Goal: Task Accomplishment & Management: Manage account settings

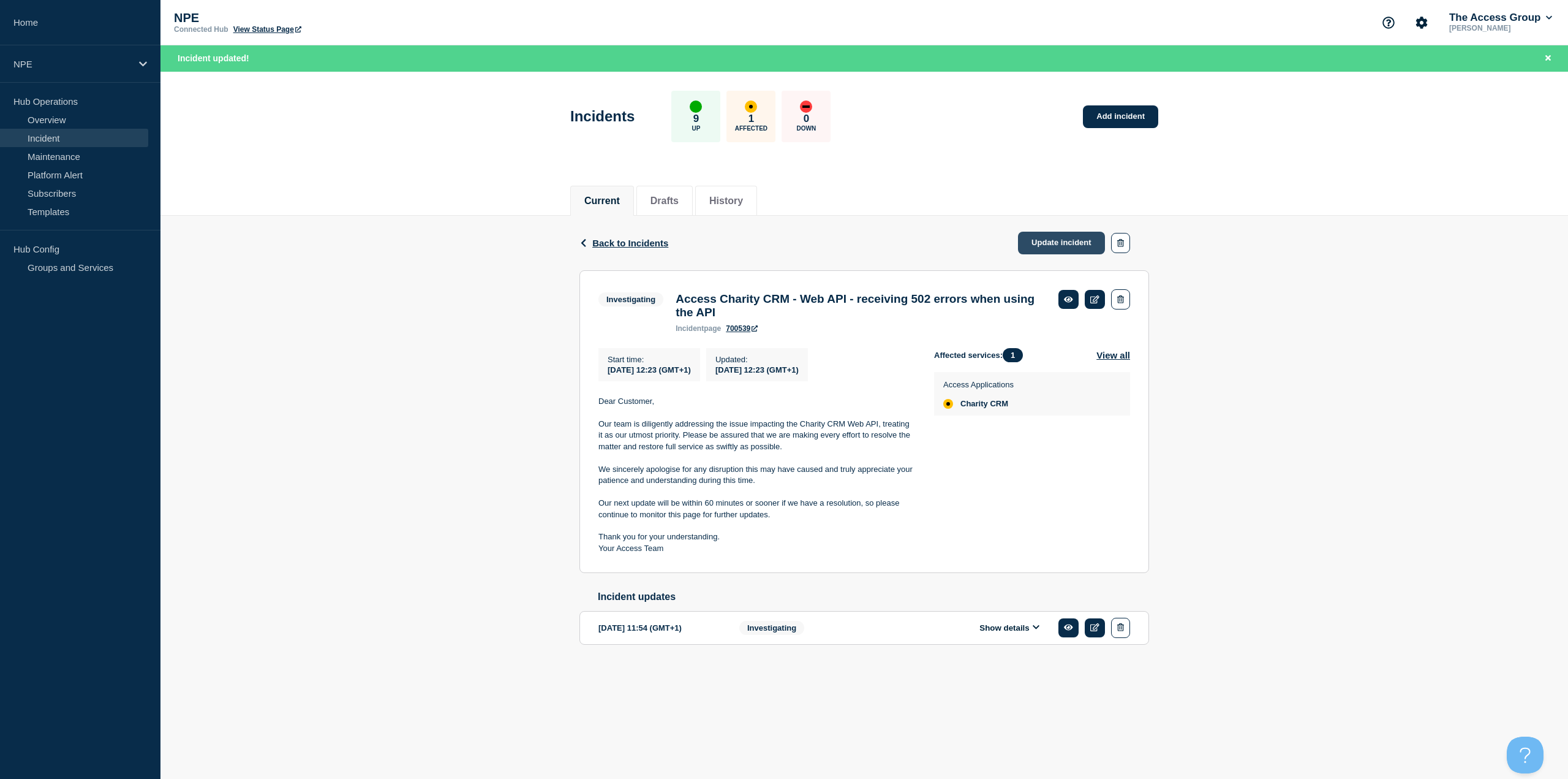
click at [1048, 248] on link "Update incident" at bounding box center [1061, 242] width 87 height 23
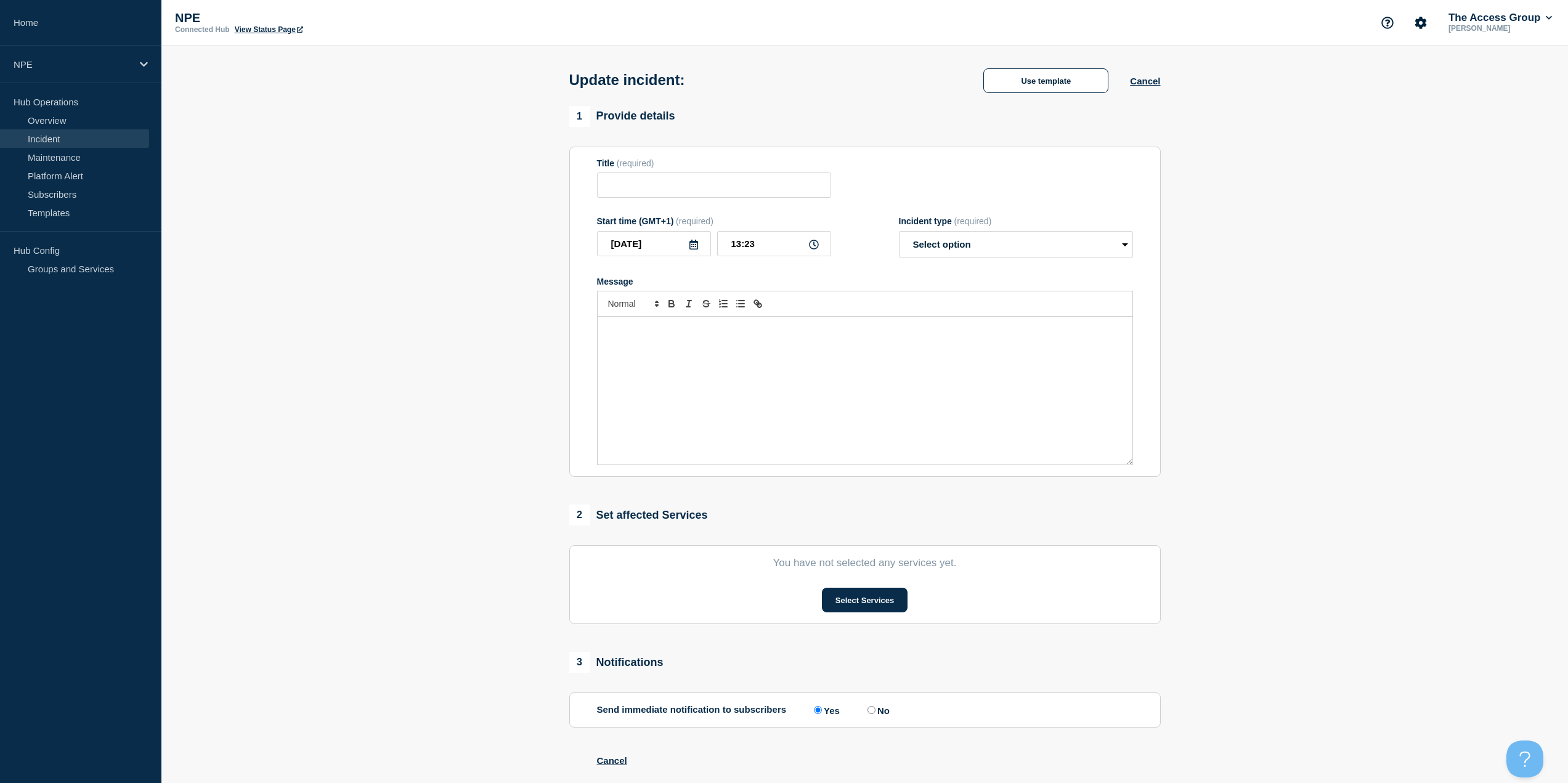
type input "Access Charity CRM - Web API - receiving 502 errors when using the API"
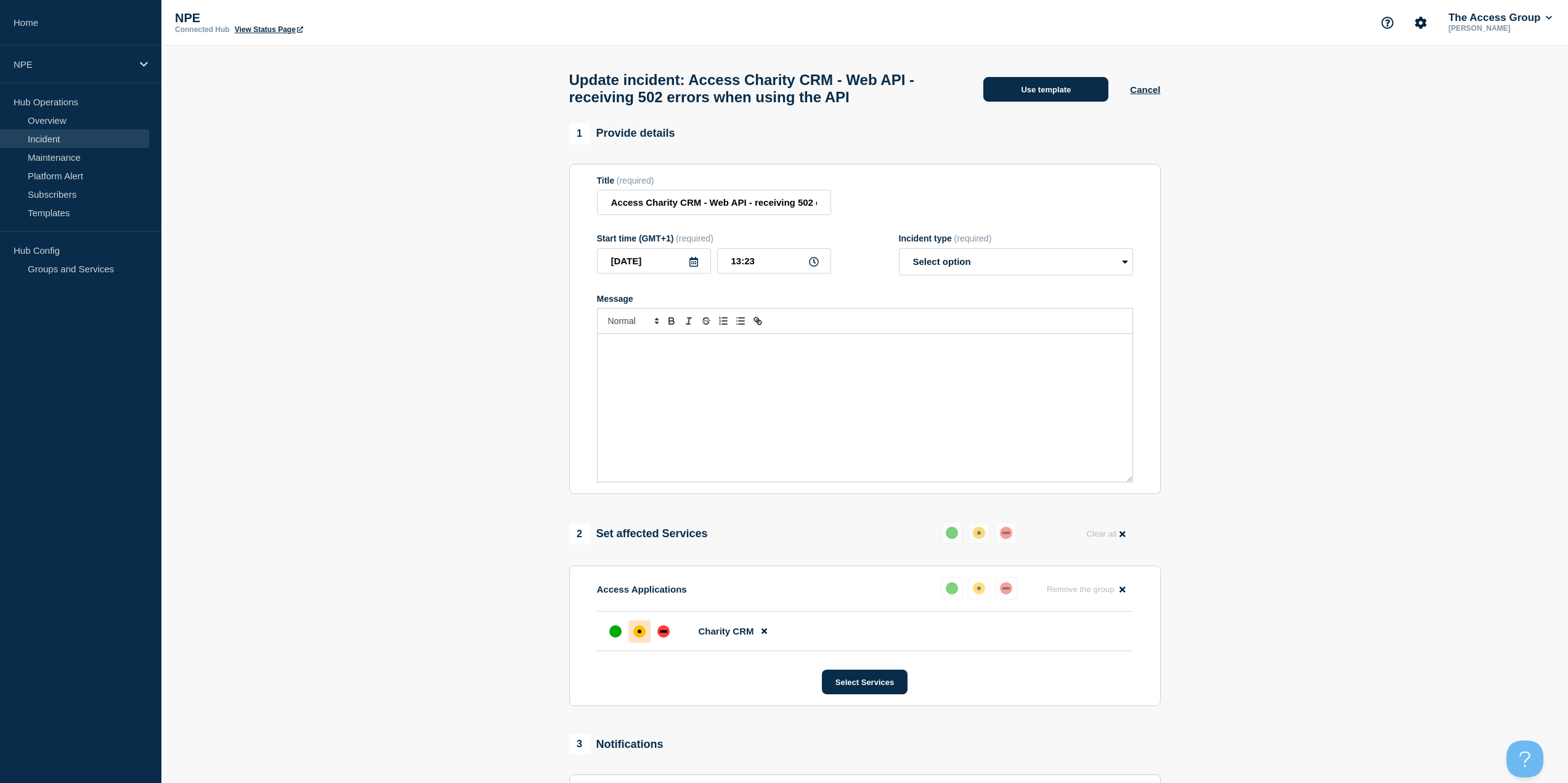
click at [1037, 97] on button "Use template" at bounding box center [1045, 89] width 125 height 24
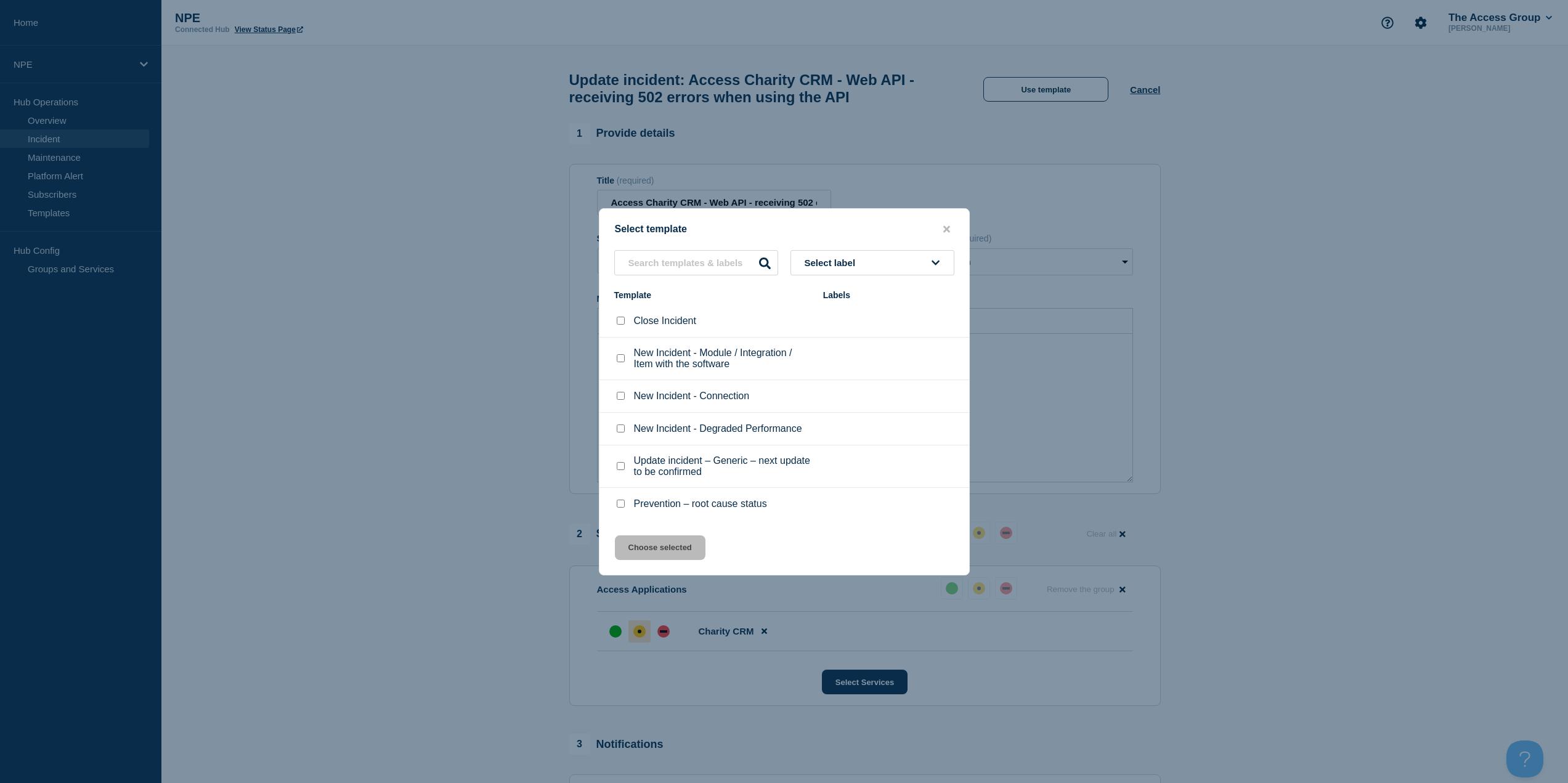
click at [619, 469] on input "Update incident – Generic – next update to be confirmed checkbox" at bounding box center [620, 466] width 8 height 8
checkbox input "true"
click at [681, 552] on button "Choose selected" at bounding box center [660, 547] width 91 height 24
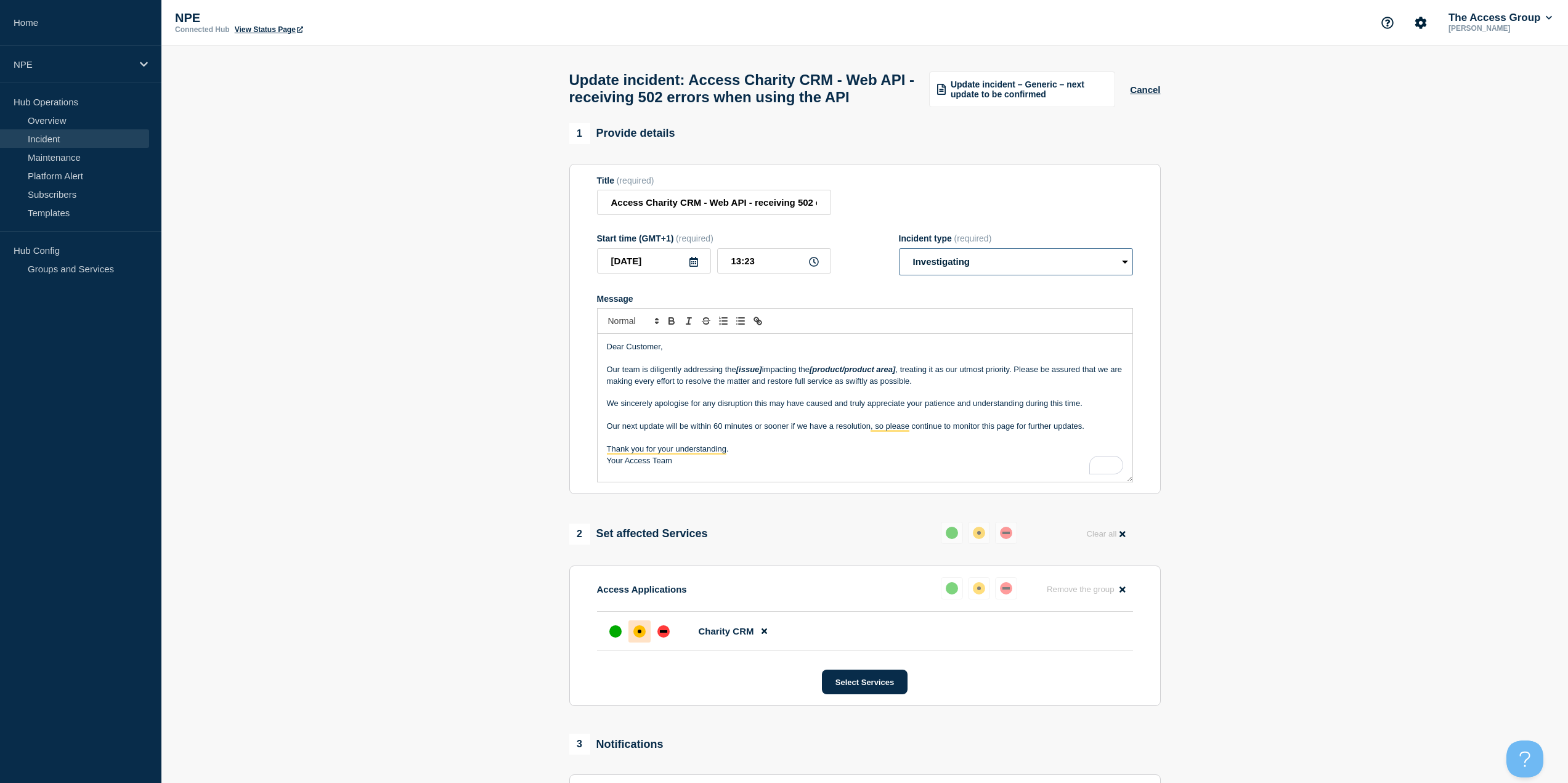
click at [1015, 275] on select "Select option Investigating Identified Monitoring Resolved" at bounding box center [1016, 261] width 234 height 27
select select "identified"
click at [899, 274] on select "Select option Investigating Identified Monitoring Resolved" at bounding box center [1016, 261] width 234 height 27
drag, startPoint x: 766, startPoint y: 396, endPoint x: 735, endPoint y: 394, distance: 31.1
click at [735, 387] on p "Our team is diligently addressing the [issue] impacting the [product/product ar…" at bounding box center [864, 375] width 516 height 23
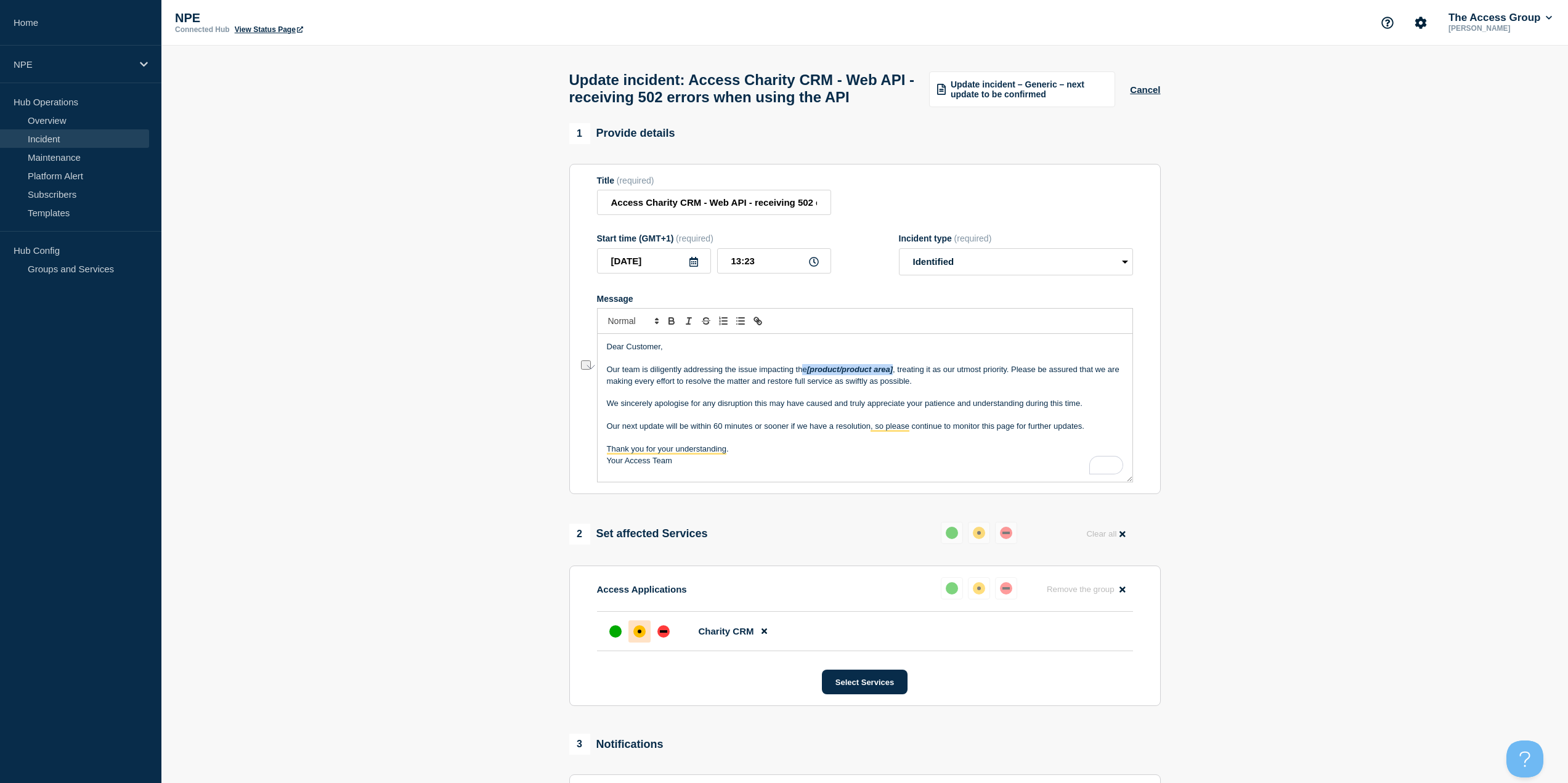
drag, startPoint x: 895, startPoint y: 393, endPoint x: 805, endPoint y: 393, distance: 90.0
click at [805, 387] on p "Our team is diligently addressing the issue impacting the [product/product area…" at bounding box center [864, 375] width 516 height 23
click at [715, 432] on p "Our next update will be within 60 minutes or sooner if we have a resolution, so…" at bounding box center [864, 426] width 516 height 11
click at [768, 455] on p "Thank you for your understanding." at bounding box center [864, 449] width 516 height 11
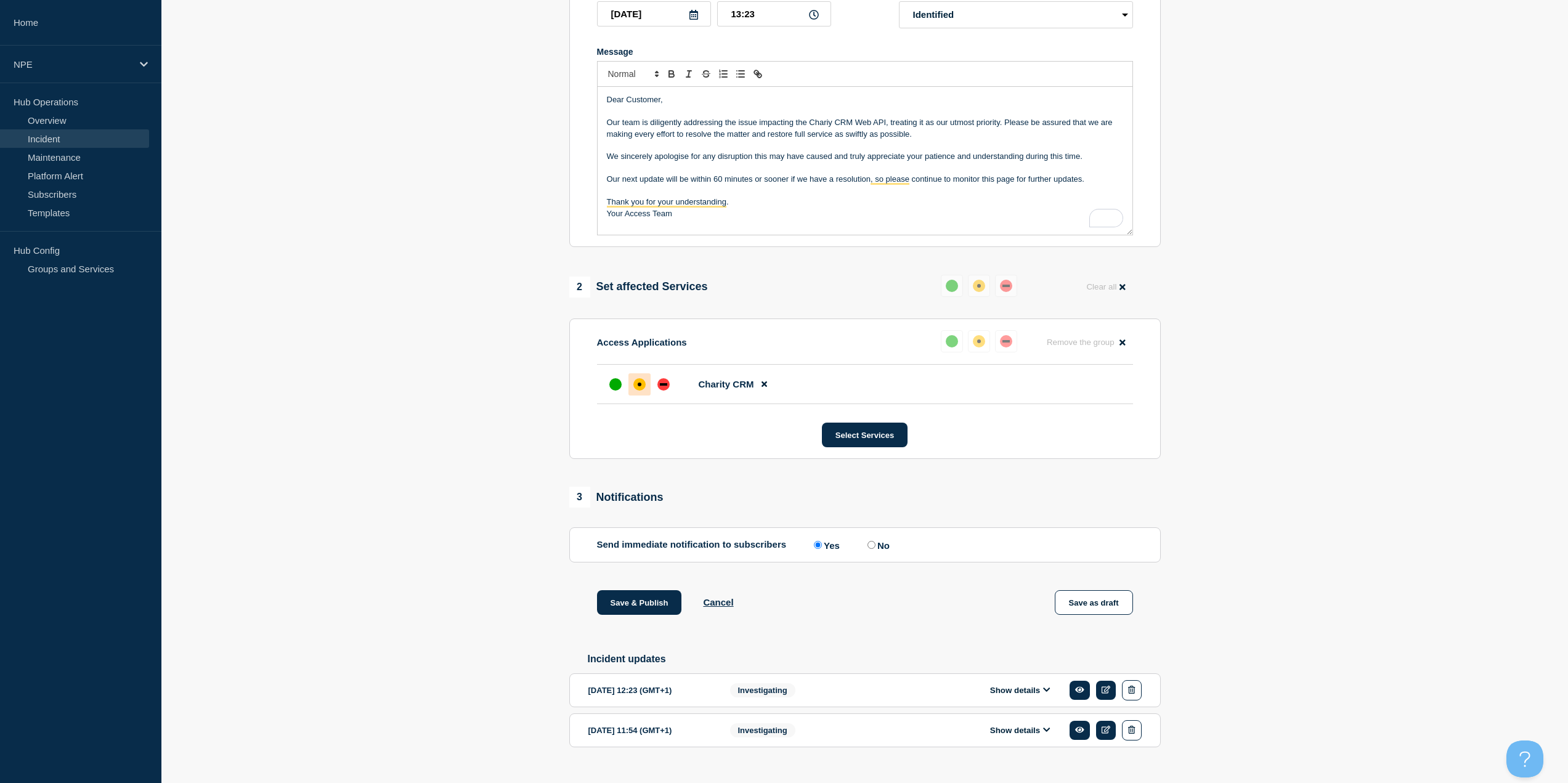
scroll to position [298, 0]
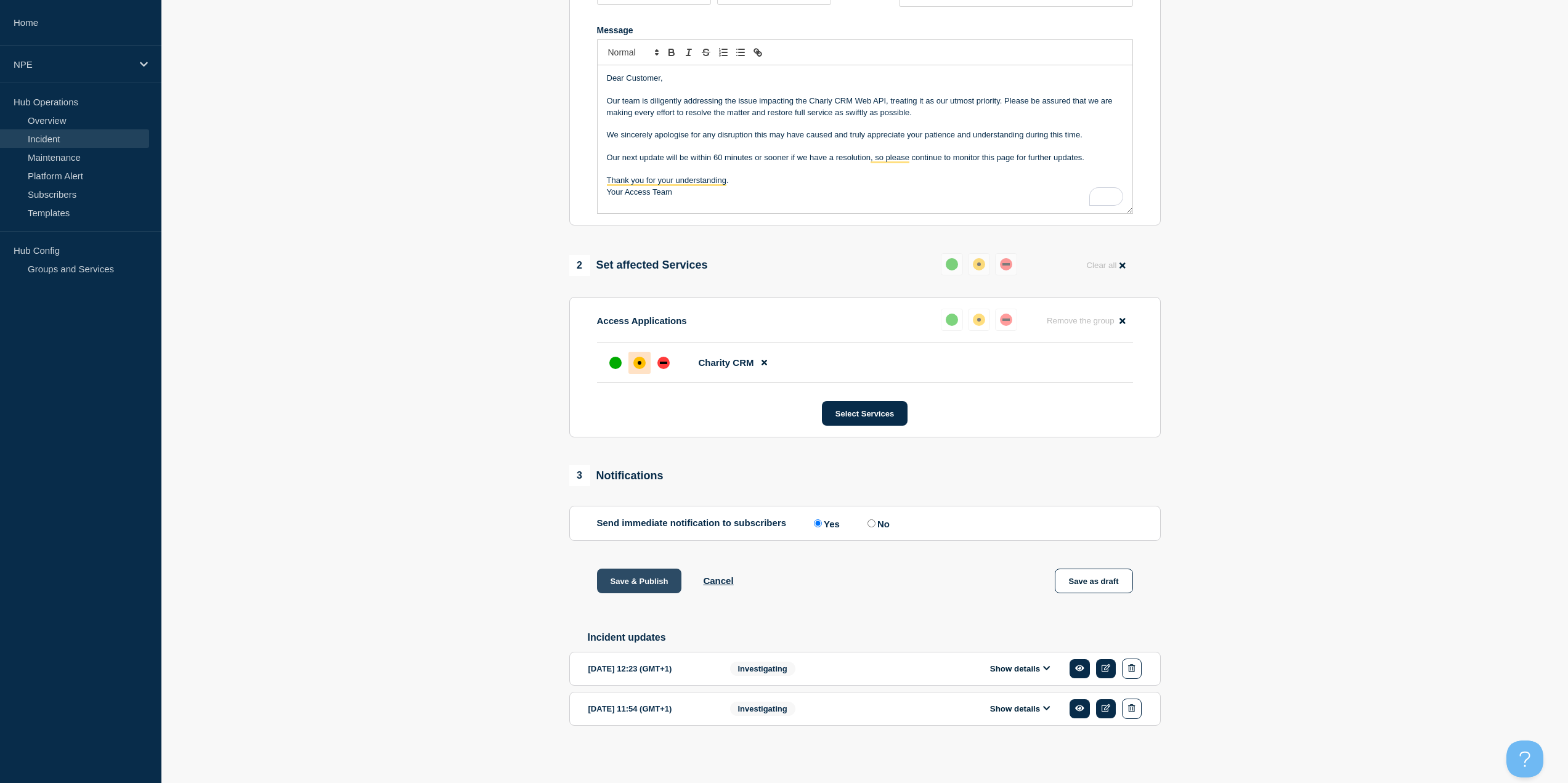
click at [656, 579] on button "Save & Publish" at bounding box center [639, 580] width 85 height 24
